Goal: Navigation & Orientation: Find specific page/section

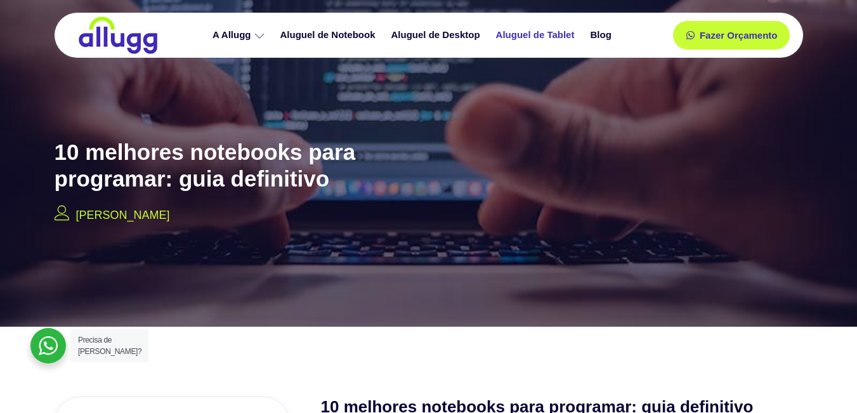
click at [542, 34] on link "Aluguel de Tablet" at bounding box center [537, 35] width 95 height 22
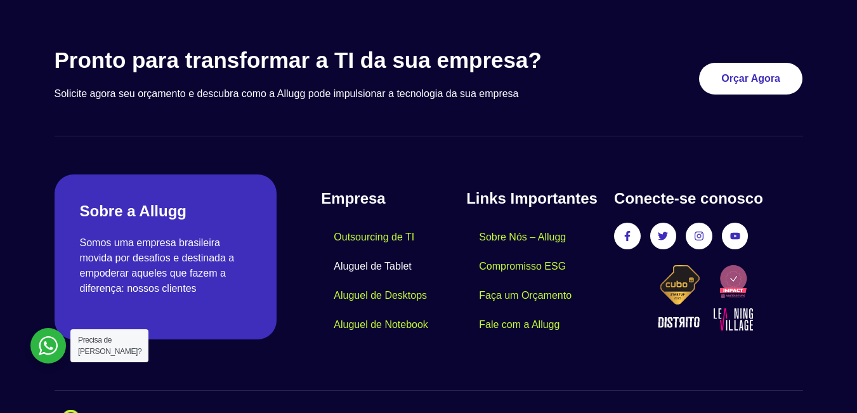
scroll to position [2958, 0]
